Goal: Task Accomplishment & Management: Manage account settings

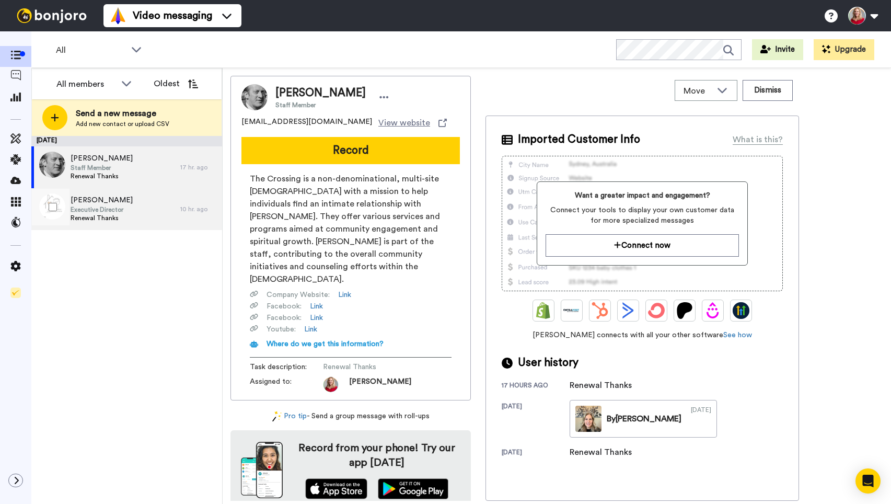
click at [86, 208] on span "Executive Director" at bounding box center [102, 209] width 62 height 8
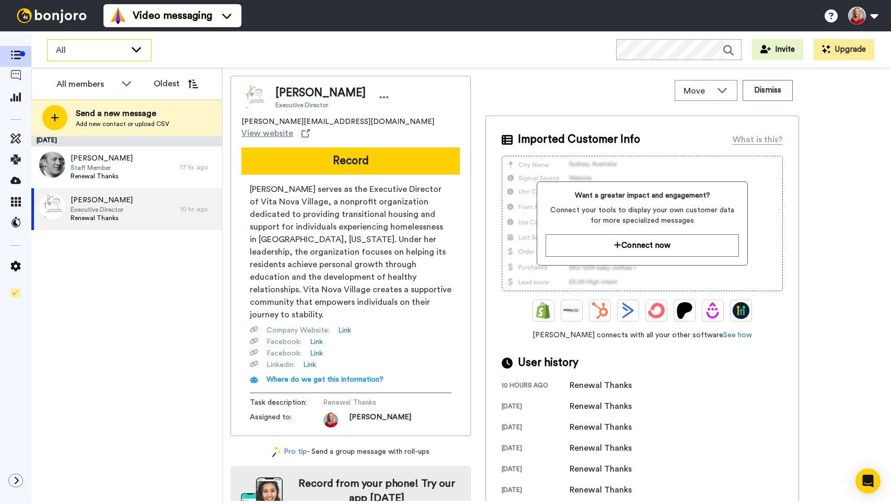
click at [66, 52] on span "All" at bounding box center [91, 50] width 70 height 13
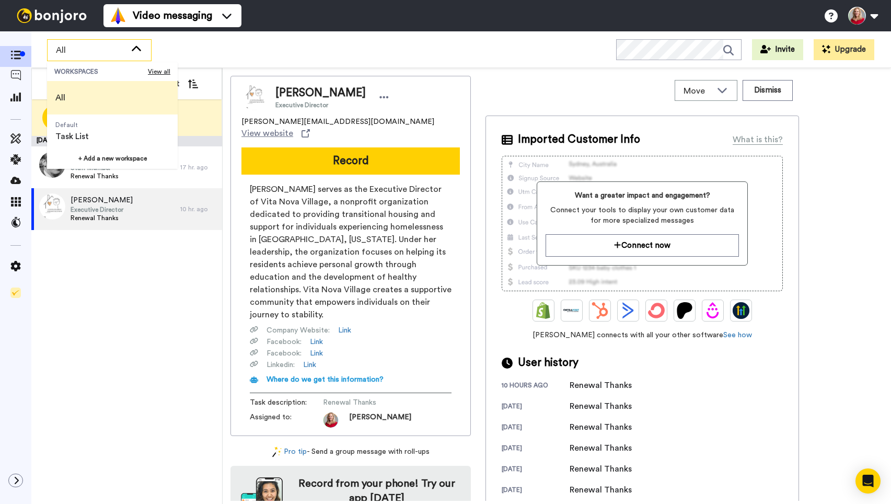
click at [65, 103] on span "All" at bounding box center [60, 97] width 27 height 33
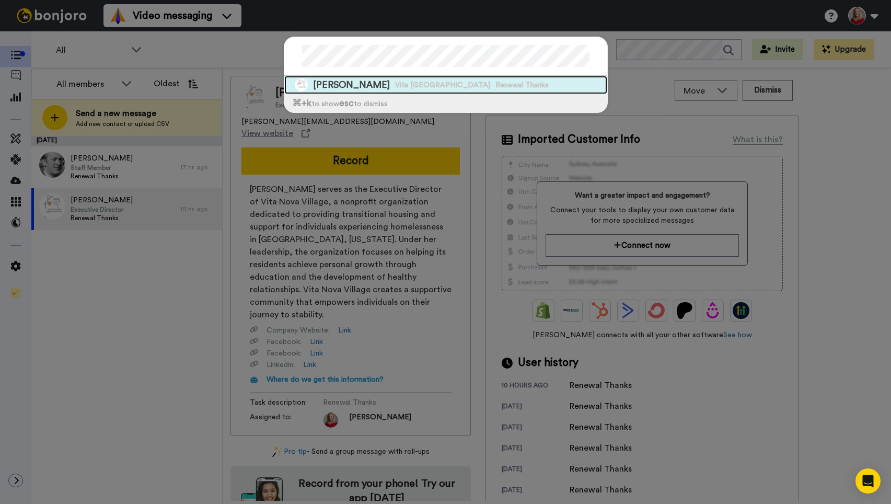
click at [373, 85] on span "[PERSON_NAME]" at bounding box center [351, 84] width 77 height 13
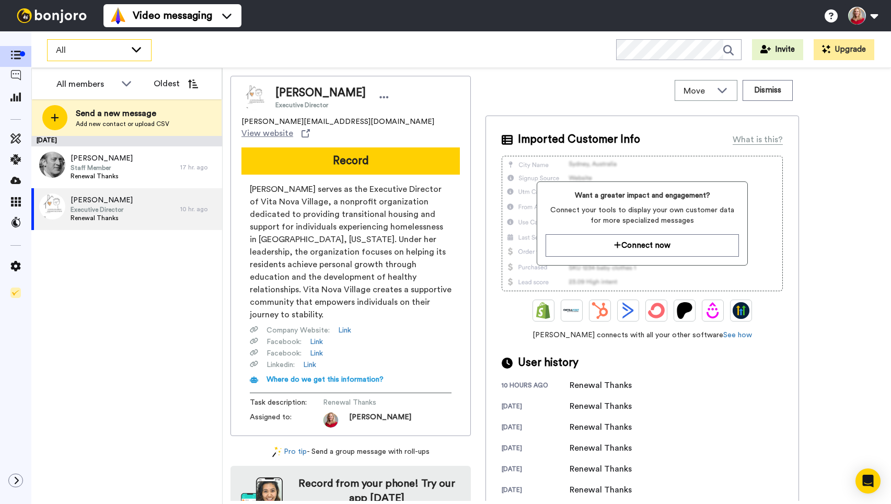
click at [56, 46] on span "All" at bounding box center [91, 50] width 70 height 13
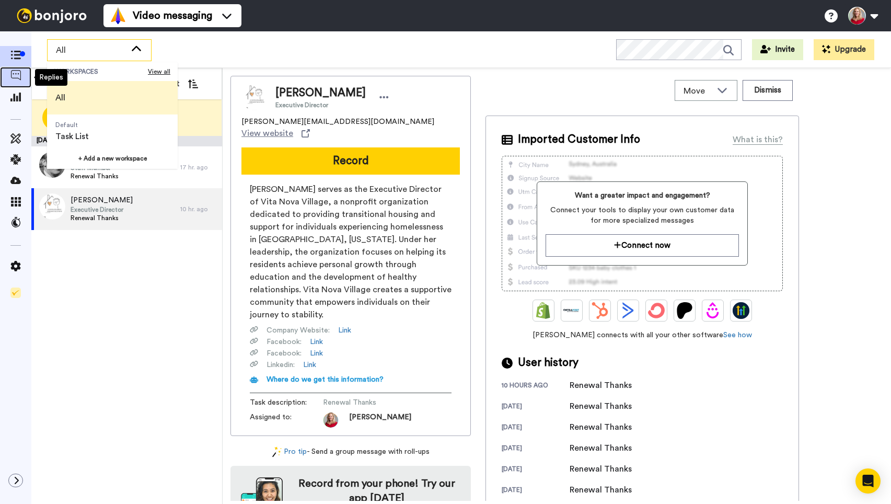
click at [10, 77] on icon at bounding box center [15, 75] width 10 height 10
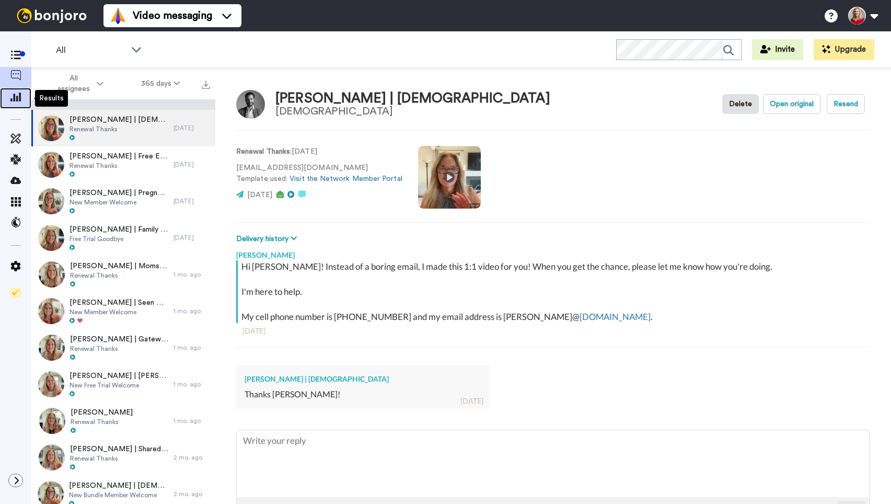
click at [15, 95] on icon at bounding box center [15, 96] width 10 height 9
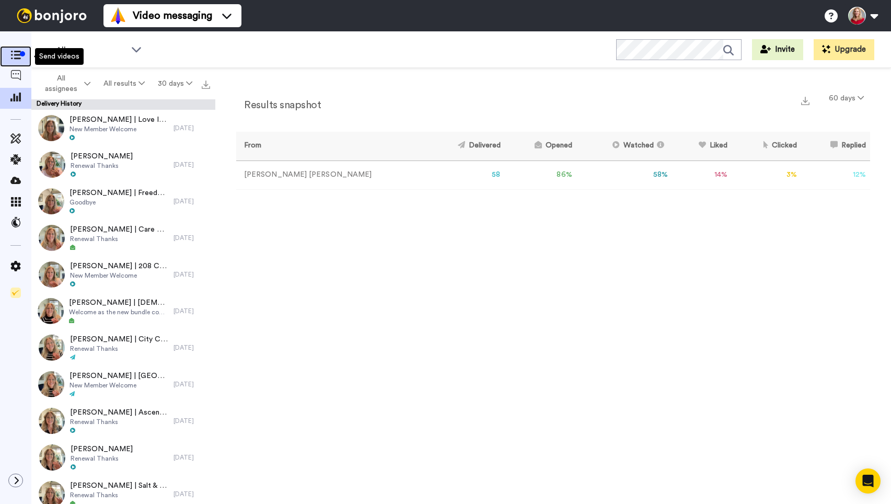
click at [13, 60] on icon at bounding box center [15, 55] width 10 height 9
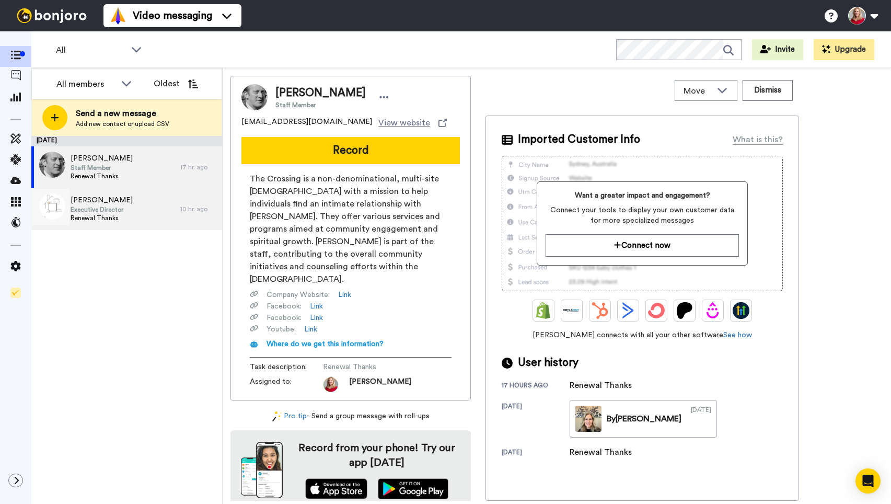
click at [84, 206] on span "Executive Director" at bounding box center [102, 209] width 62 height 8
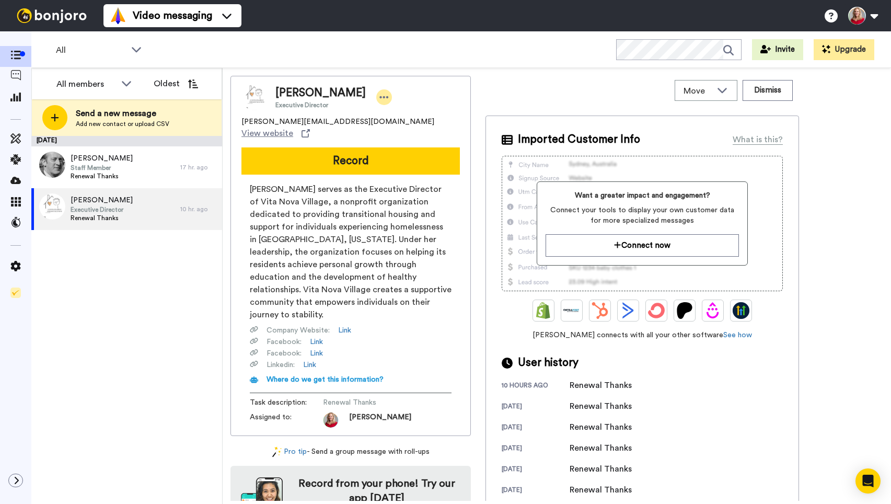
click at [386, 96] on icon at bounding box center [383, 97] width 9 height 10
click at [420, 118] on li "Edit contact" at bounding box center [416, 115] width 76 height 15
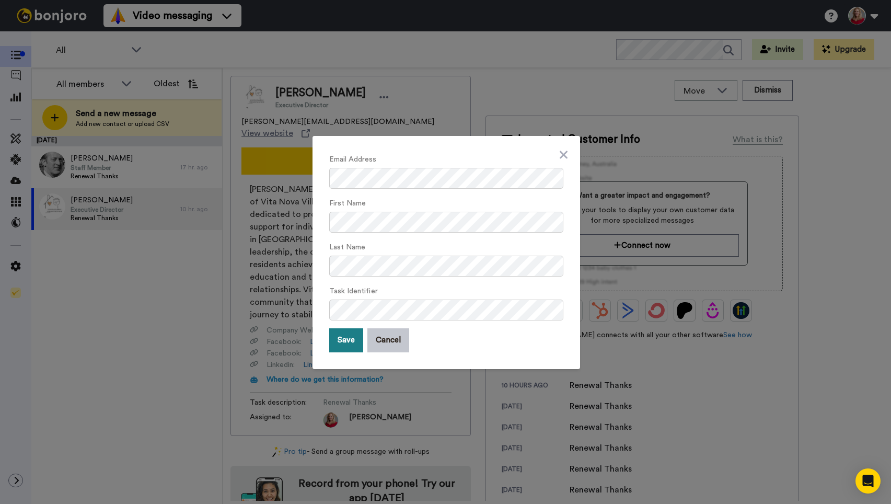
click at [342, 338] on button "Save" at bounding box center [346, 340] width 34 height 24
